Goal: Information Seeking & Learning: Understand process/instructions

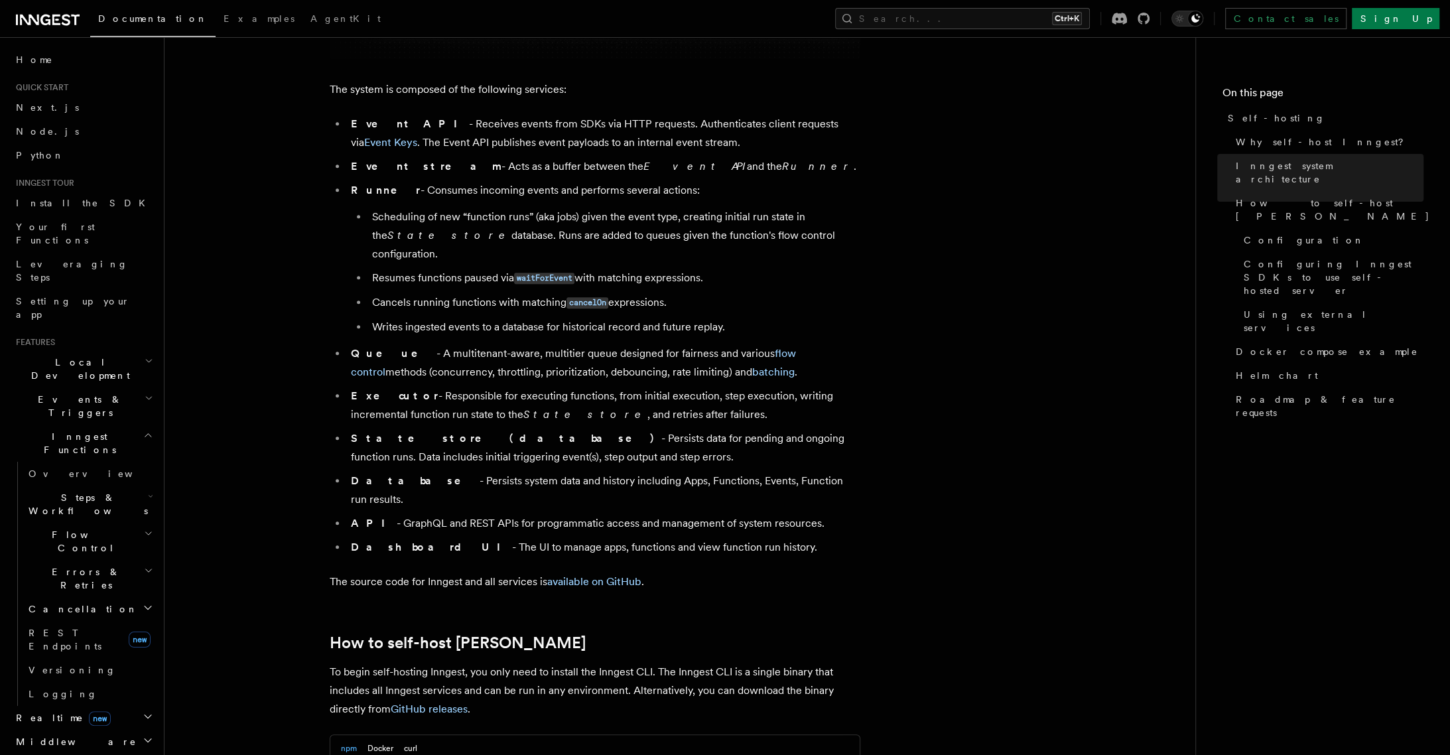
scroll to position [1289, 0]
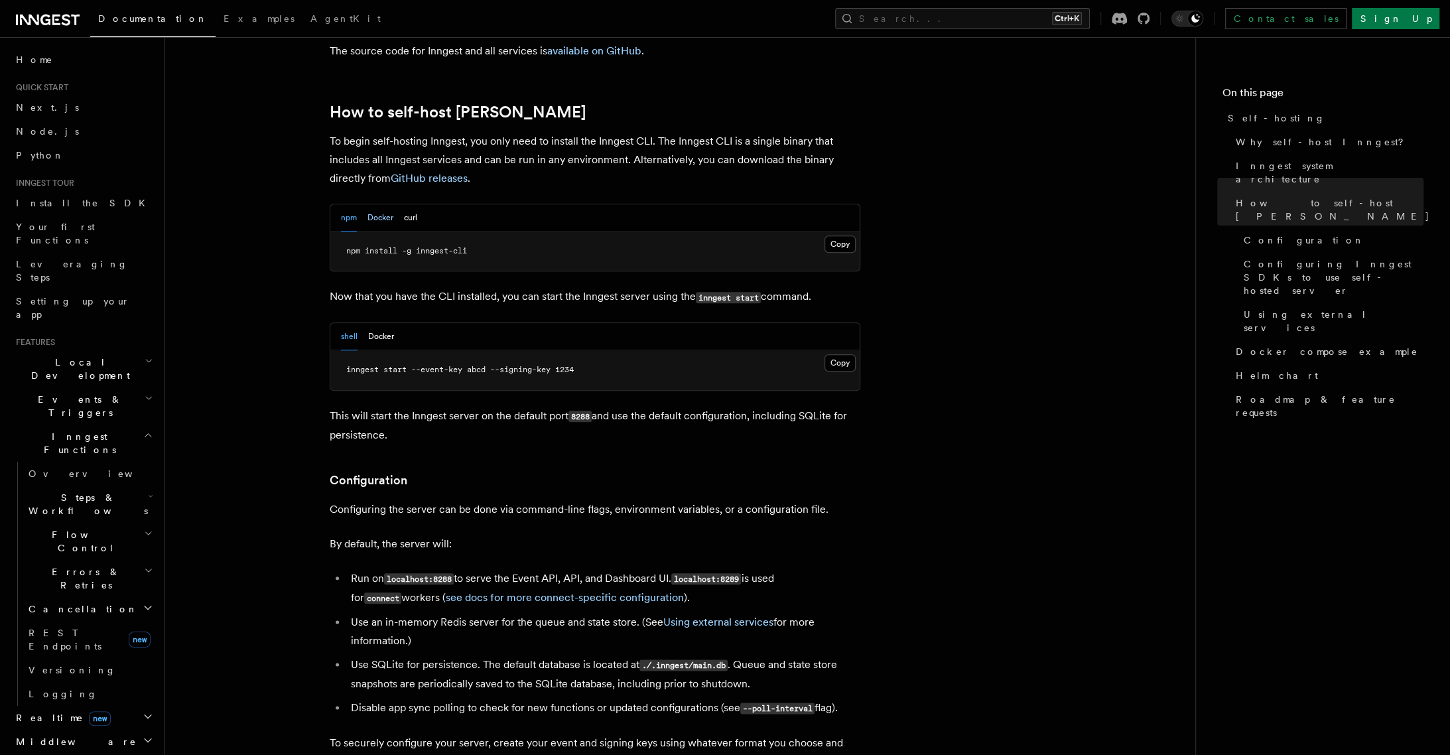
click at [378, 204] on button "Docker" at bounding box center [381, 217] width 26 height 27
click at [354, 204] on button "npm" at bounding box center [349, 217] width 16 height 27
click at [348, 323] on button "shell" at bounding box center [349, 336] width 17 height 27
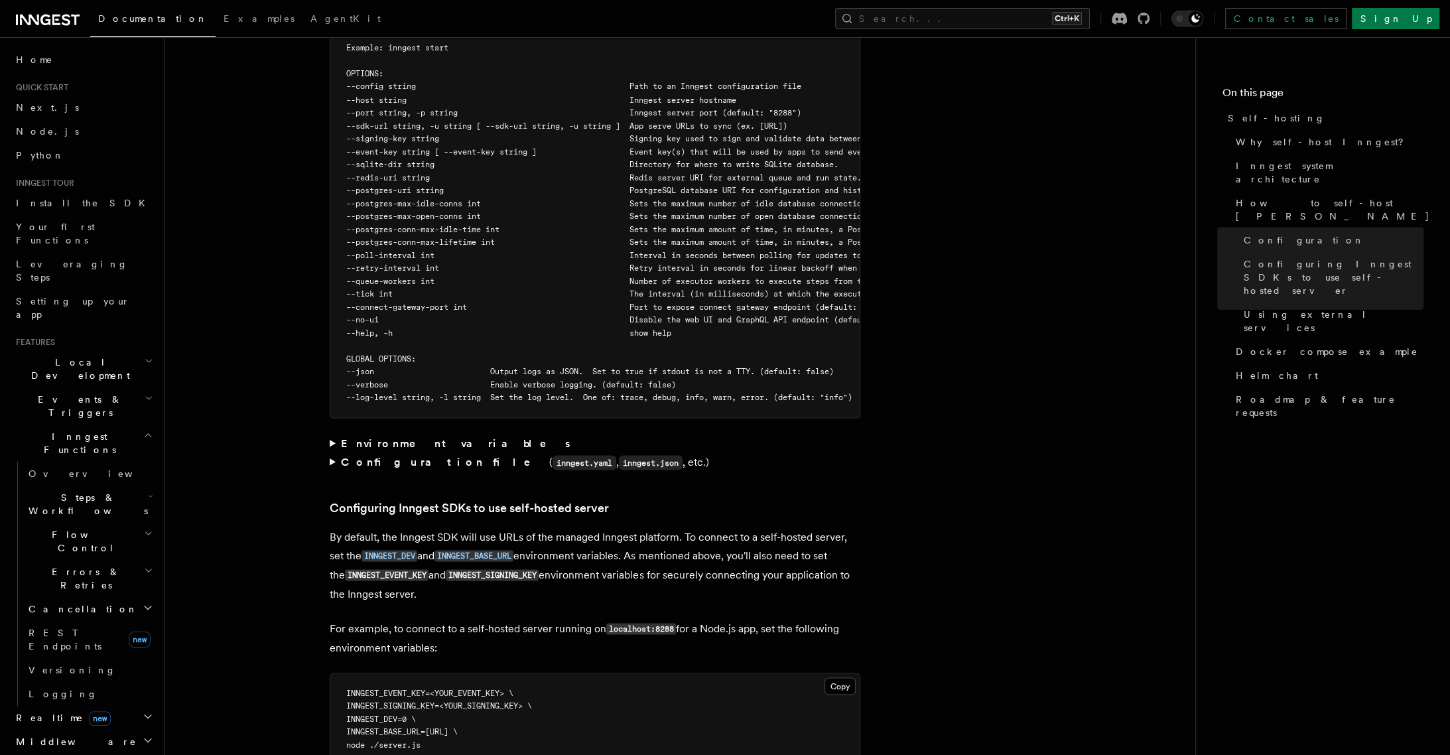
scroll to position [2363, 0]
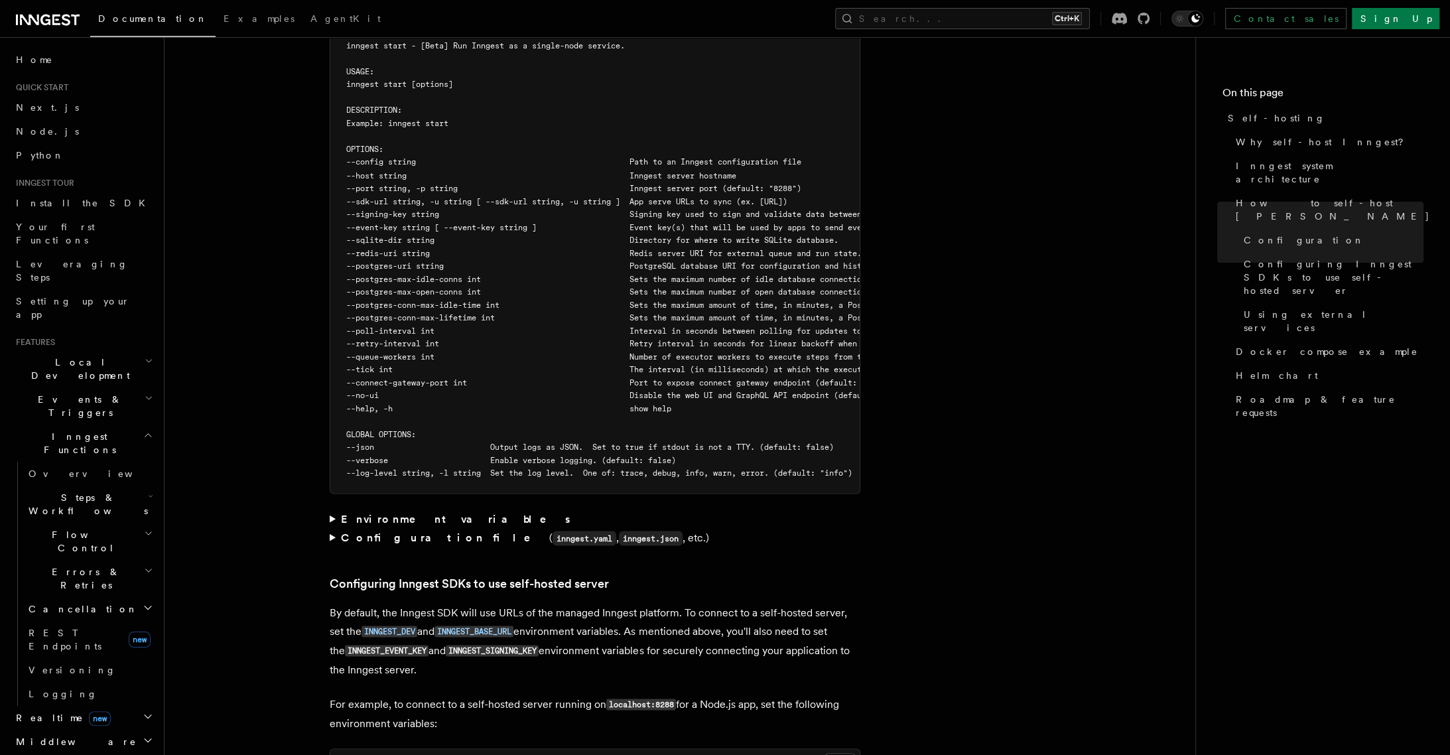
click at [48, 20] on icon at bounding box center [45, 20] width 10 height 11
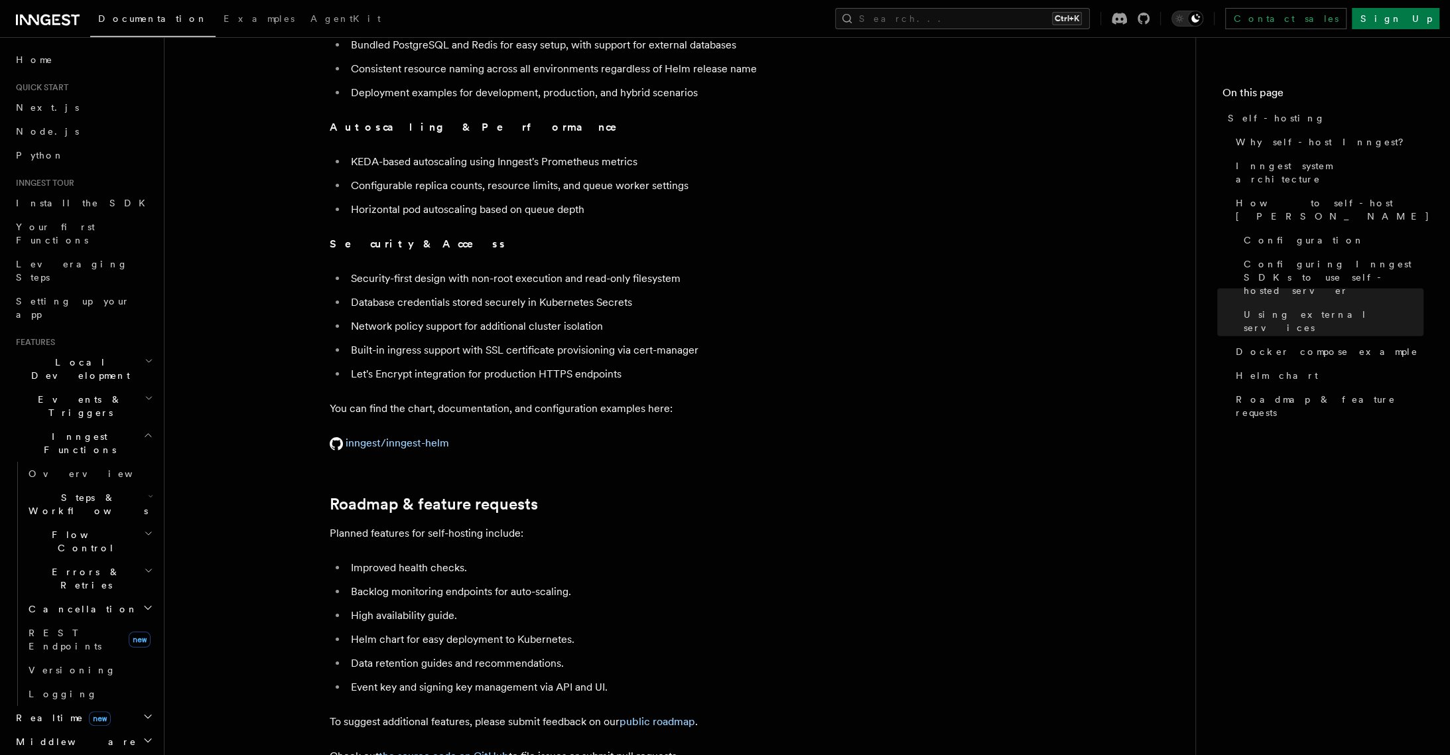
scroll to position [4777, 0]
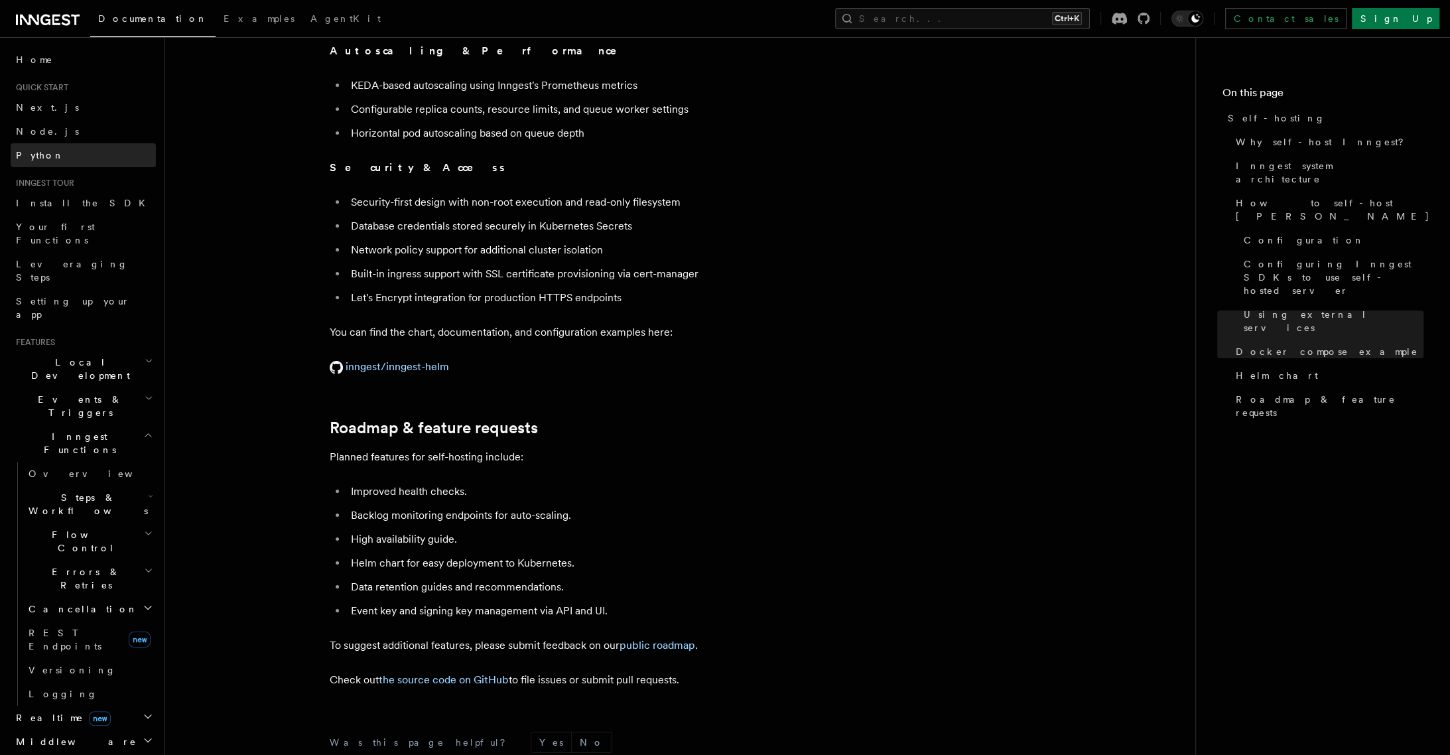
click at [88, 165] on link "Python" at bounding box center [83, 155] width 145 height 24
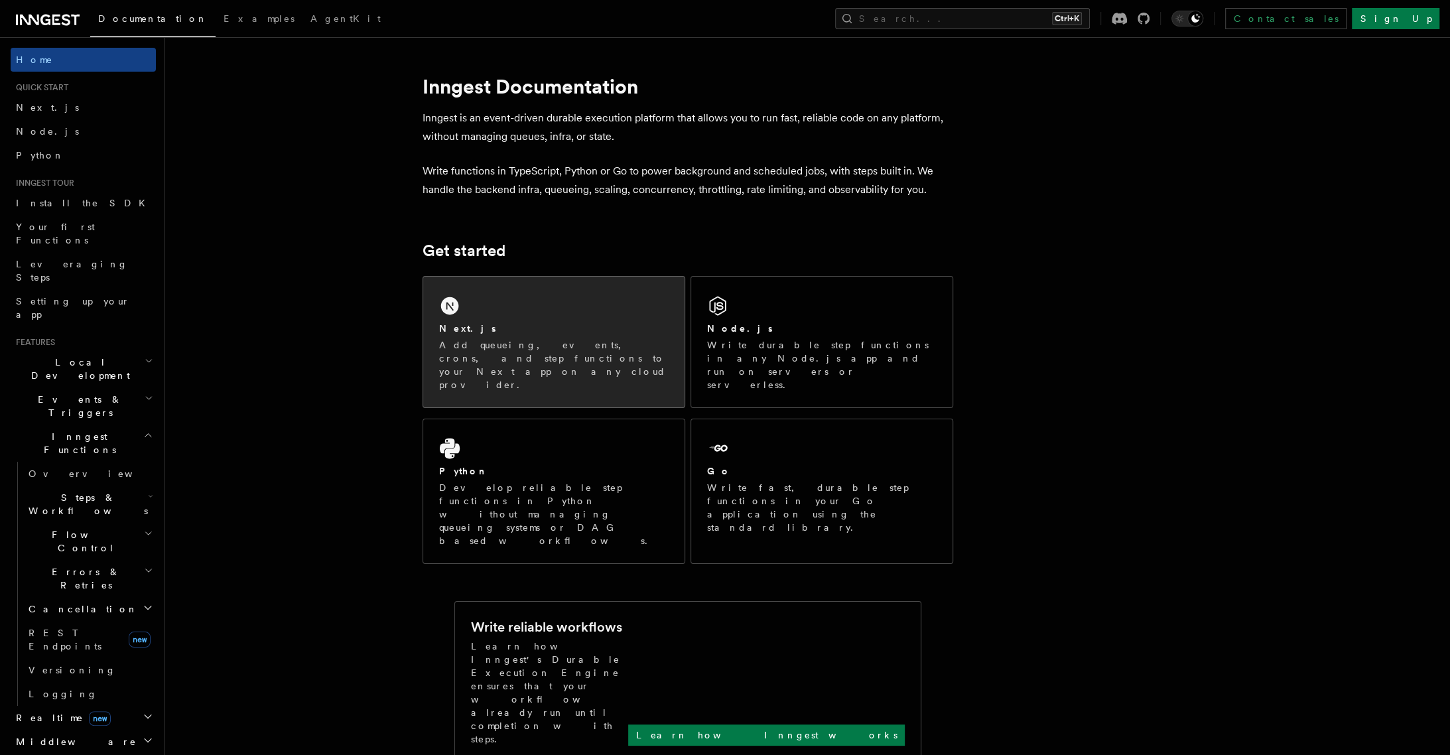
click at [536, 316] on div "Next.js Add queueing, events, crons, and step functions to your Next app on any…" at bounding box center [553, 342] width 261 height 131
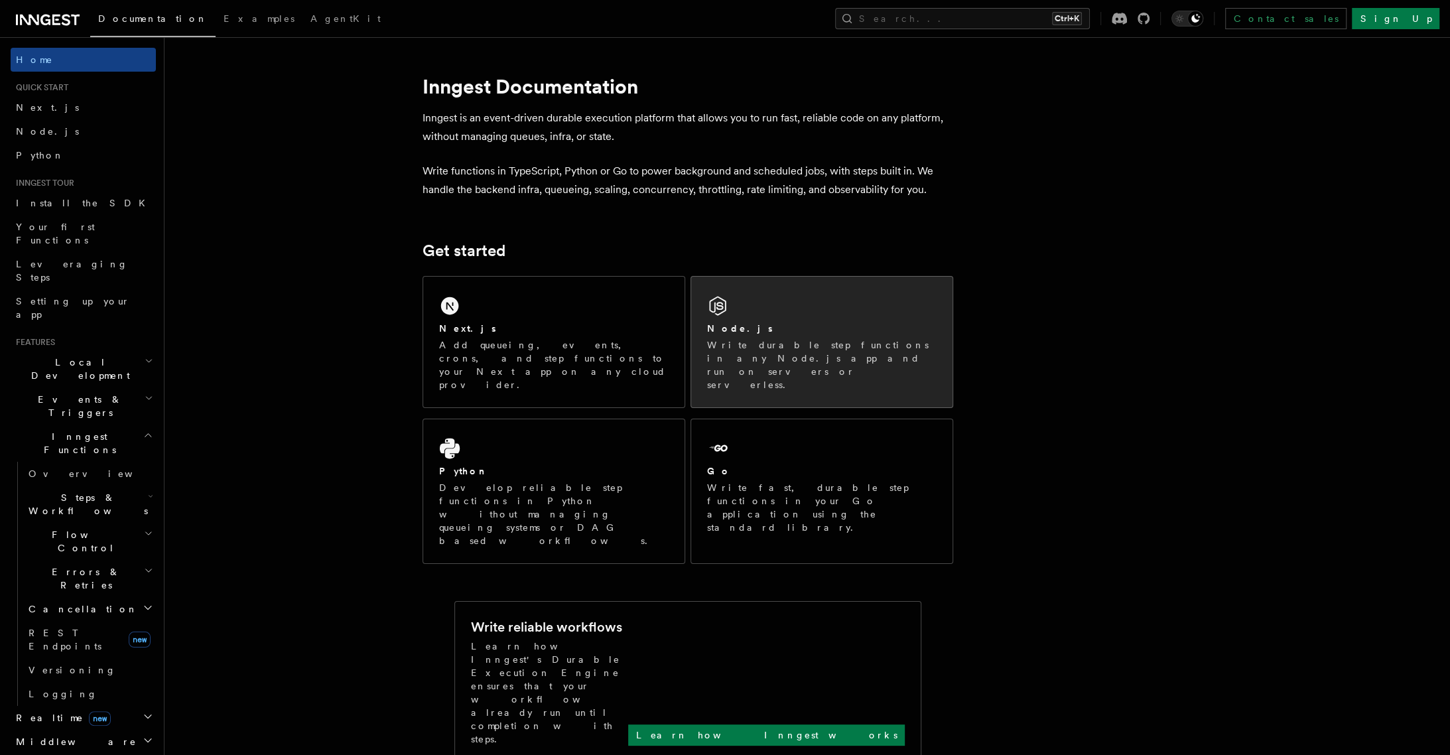
drag, startPoint x: 789, startPoint y: 382, endPoint x: 813, endPoint y: 376, distance: 24.8
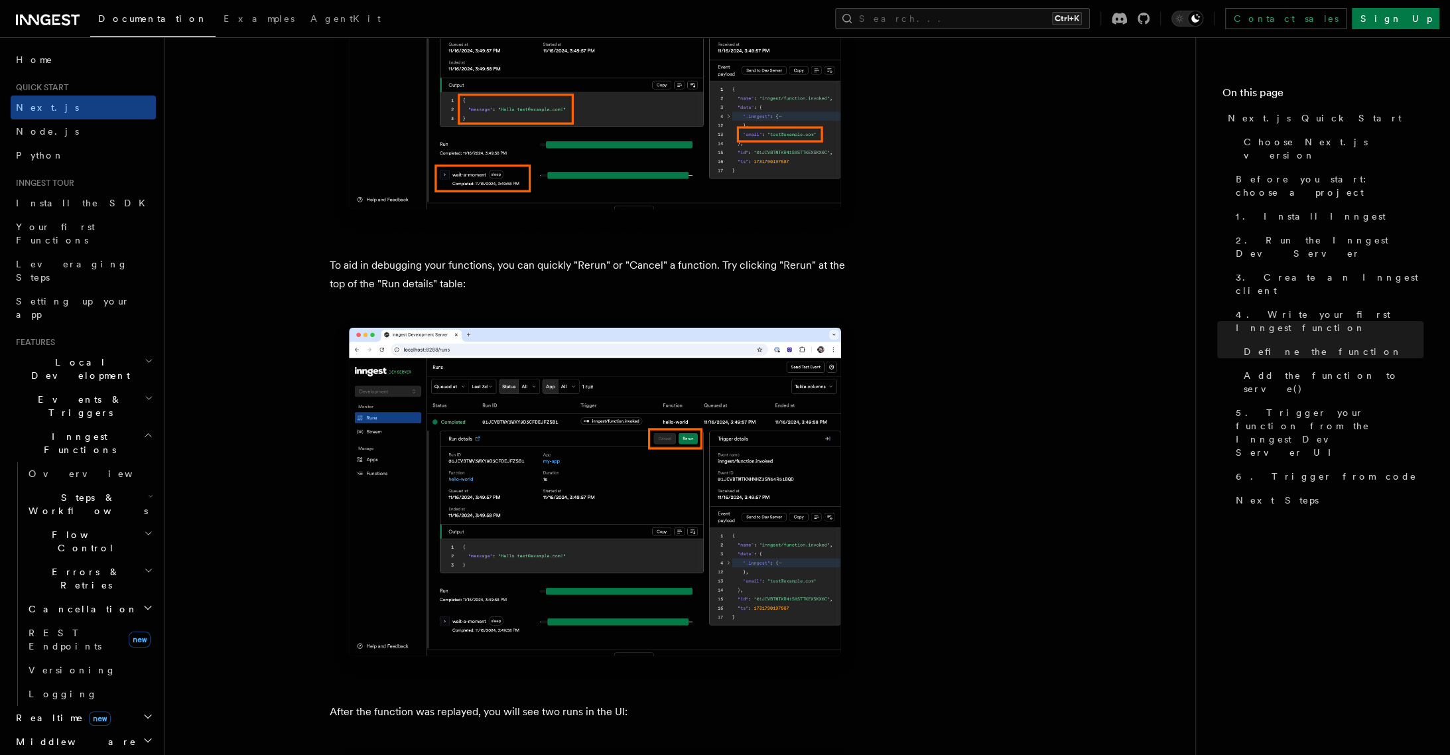
scroll to position [6142, 0]
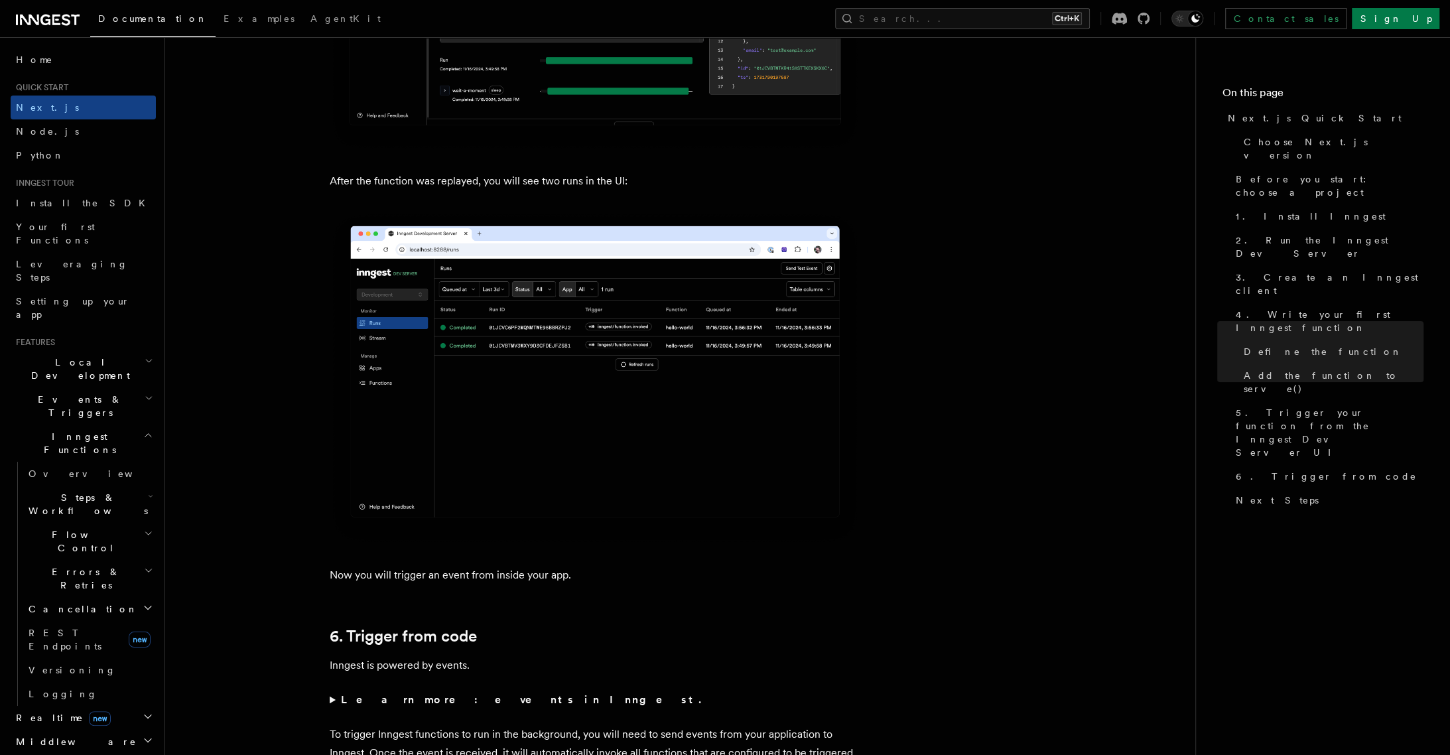
drag, startPoint x: 740, startPoint y: 407, endPoint x: 770, endPoint y: 390, distance: 33.6
